Goal: Navigation & Orientation: Find specific page/section

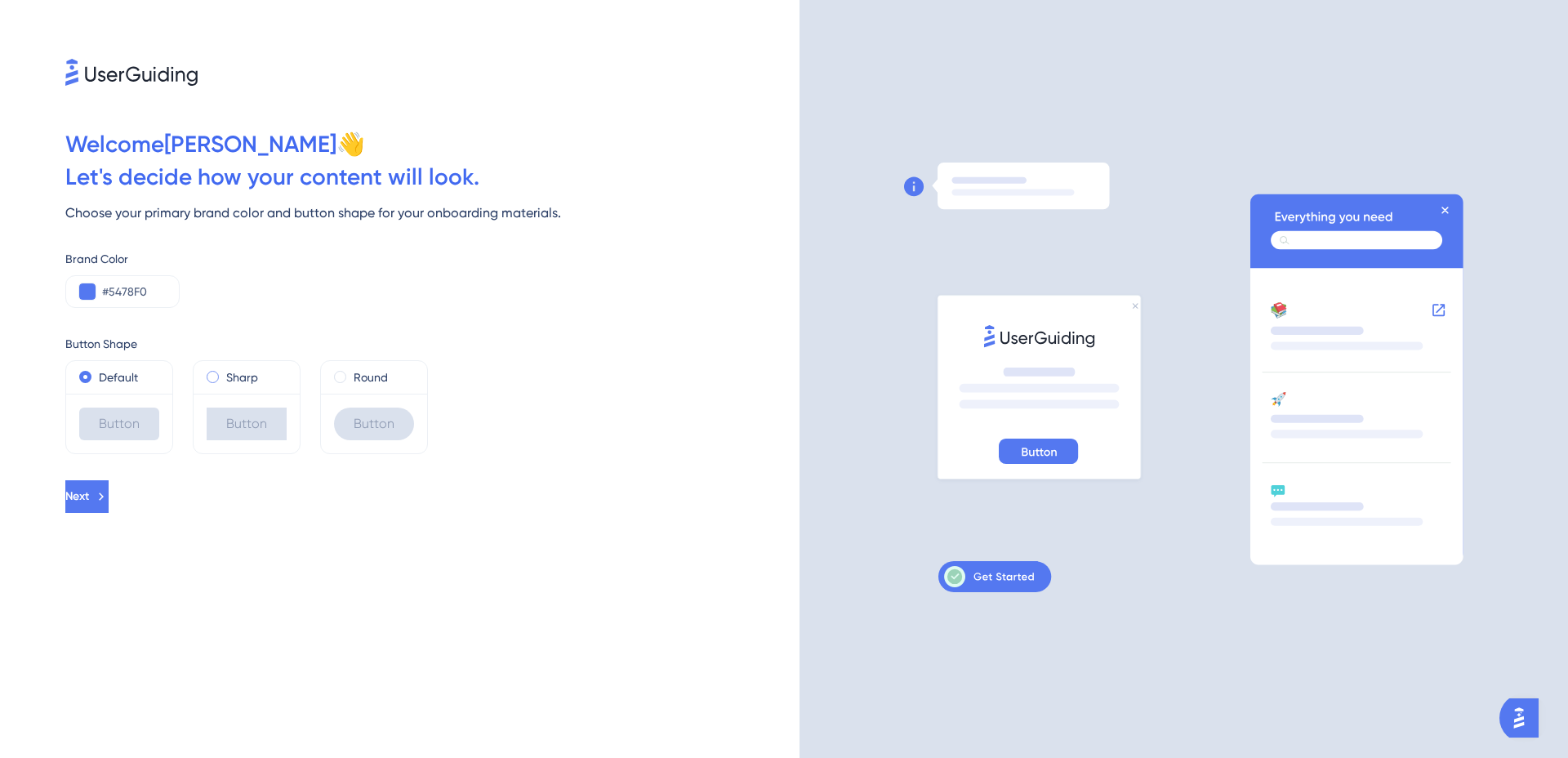
click at [209, 376] on span at bounding box center [213, 377] width 13 height 13
click at [223, 374] on input "radio" at bounding box center [223, 374] width 0 height 0
click at [86, 376] on span at bounding box center [85, 377] width 13 height 13
click at [96, 374] on input "radio" at bounding box center [96, 374] width 0 height 0
click at [110, 501] on icon at bounding box center [102, 497] width 14 height 14
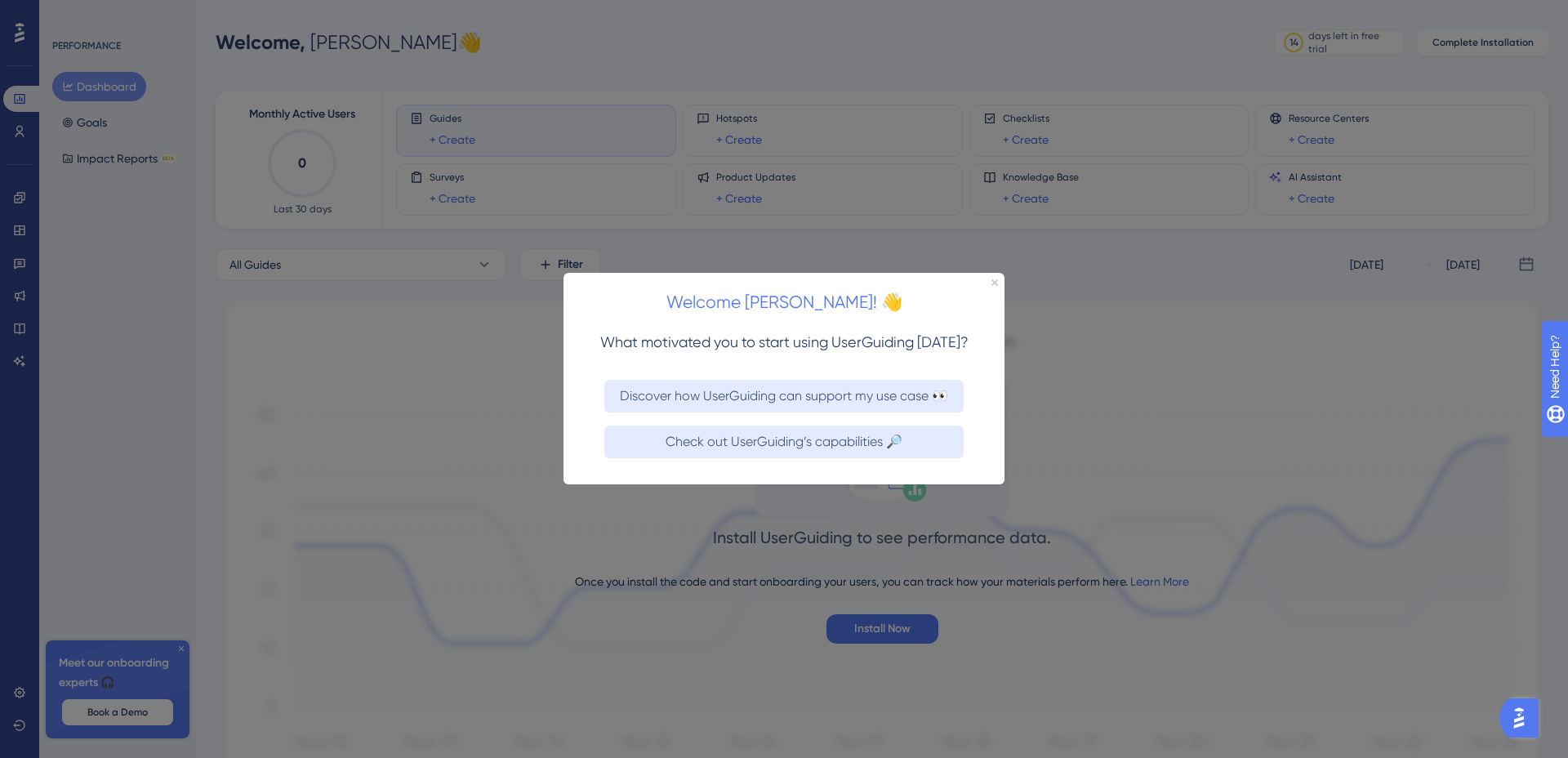
click at [998, 280] on div "Welcome [PERSON_NAME]! 👋" at bounding box center [784, 298] width 441 height 50
click at [993, 283] on icon "Close Preview" at bounding box center [994, 282] width 6 height 6
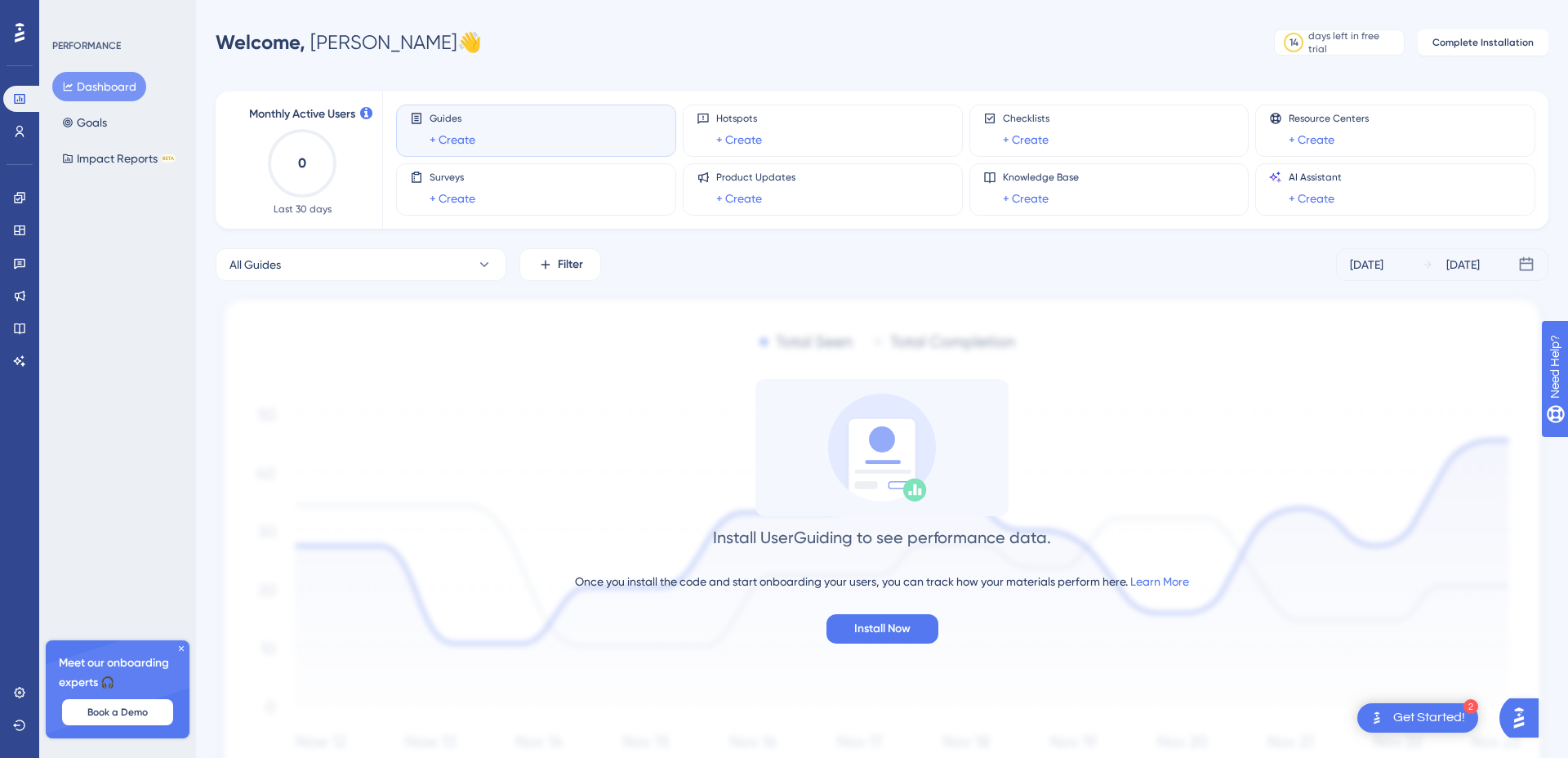
click at [1405, 716] on div "Get Started!" at bounding box center [1429, 718] width 72 height 18
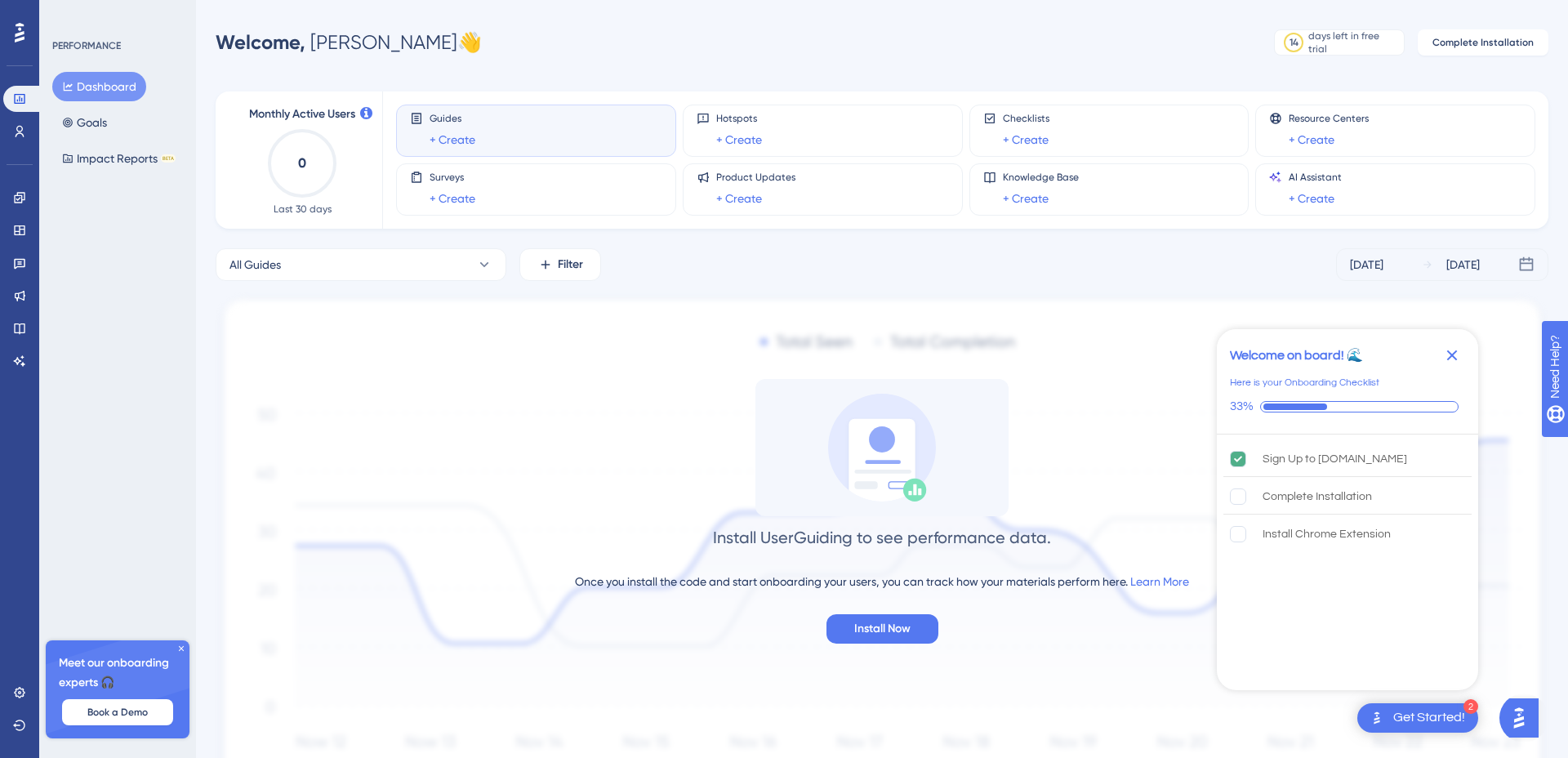
click at [1100, 383] on div "Install UserGuiding to see performance data. Once you install the code and star…" at bounding box center [881, 511] width 1333 height 265
click at [891, 330] on img at bounding box center [881, 545] width 1333 height 501
click at [11, 127] on link at bounding box center [20, 131] width 32 height 26
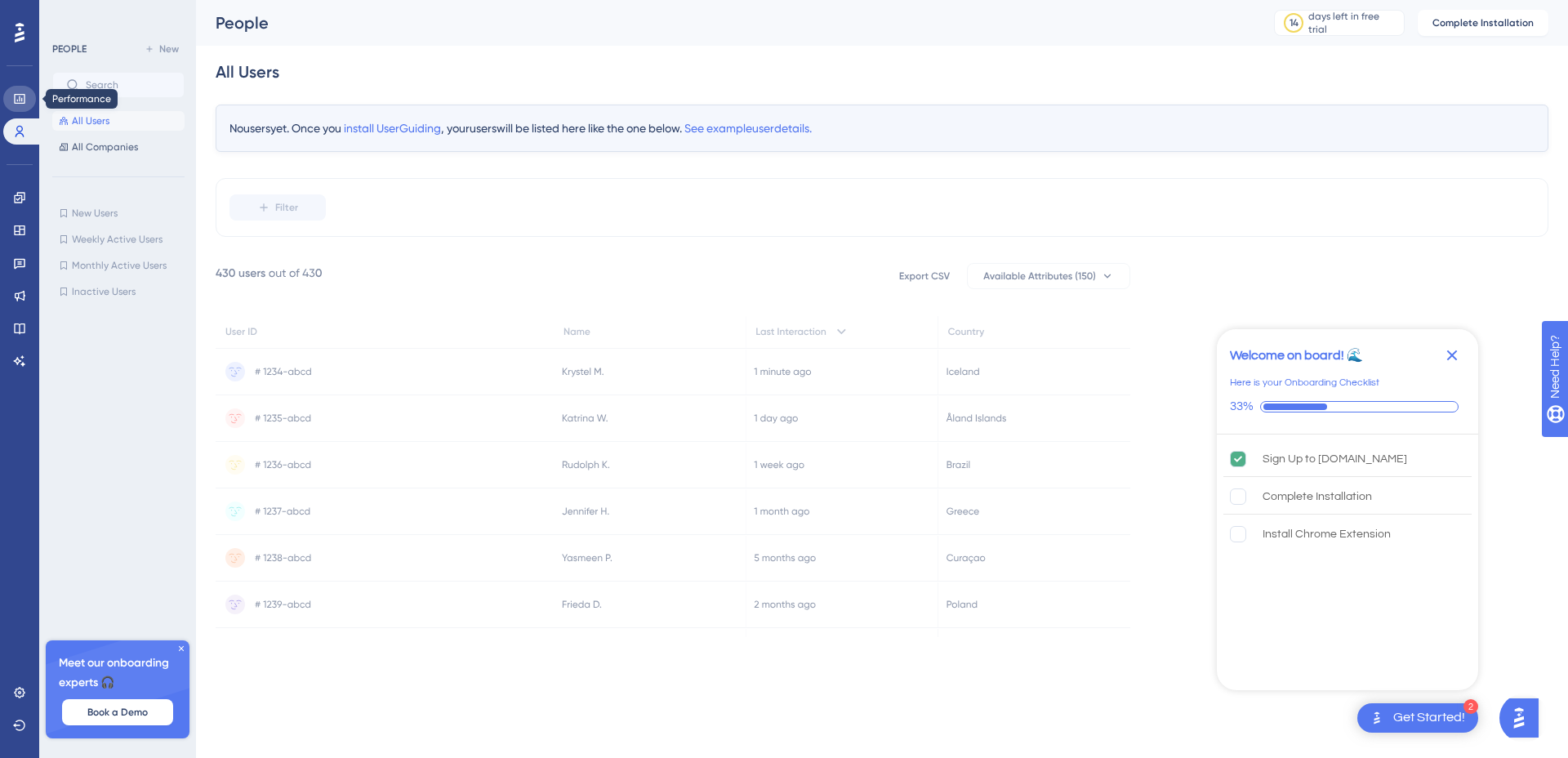
click at [22, 101] on icon at bounding box center [20, 99] width 13 height 13
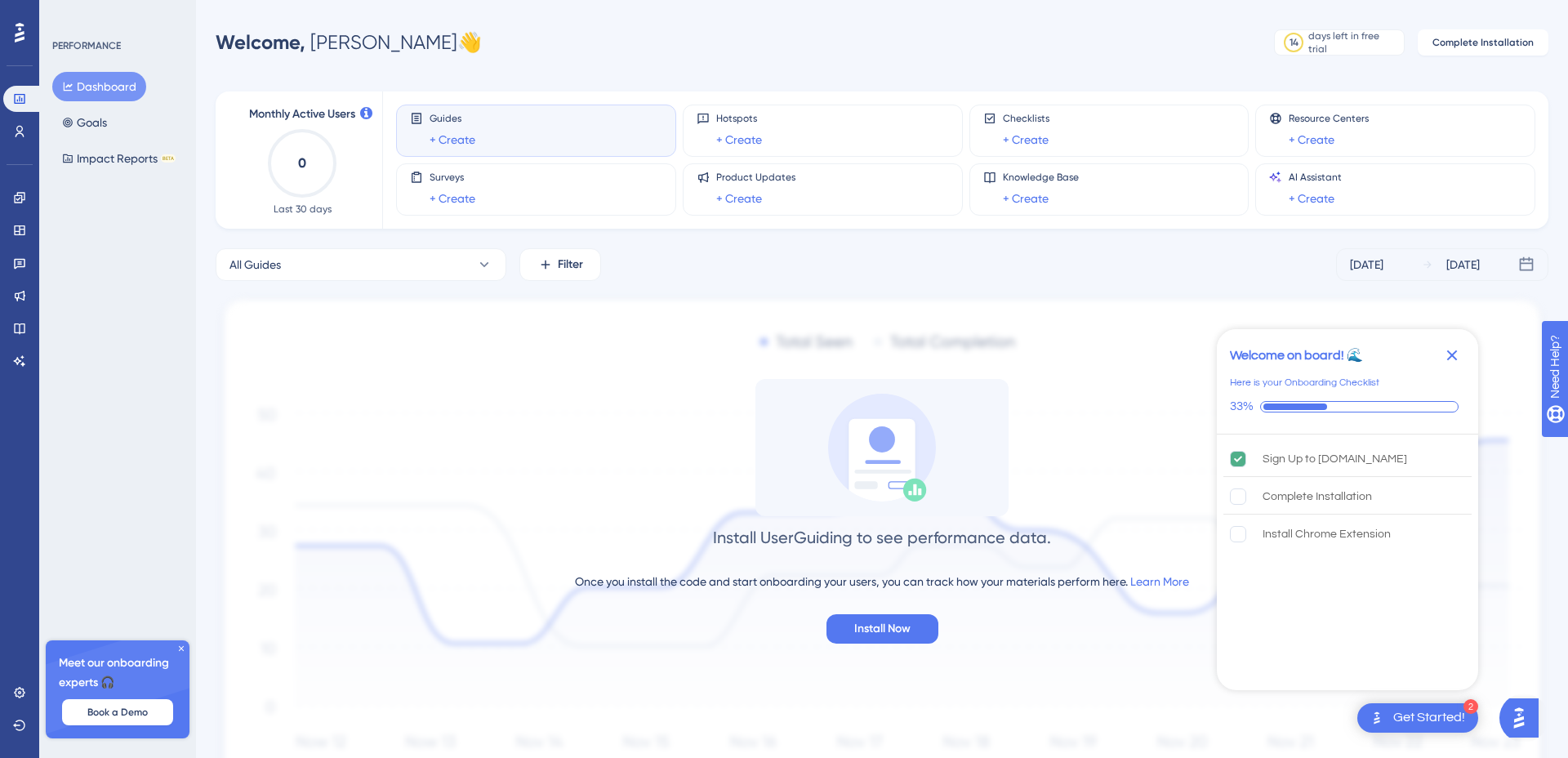
click at [182, 642] on div "Meet our onboarding experts 🎧 Book a Demo" at bounding box center [118, 689] width 144 height 98
click at [1455, 348] on icon "Close Checklist" at bounding box center [1452, 356] width 20 height 20
